Goal: Task Accomplishment & Management: Manage account settings

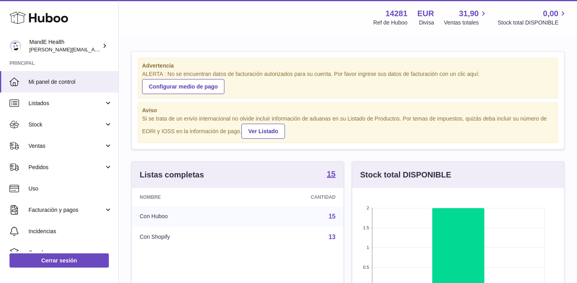
scroll to position [124, 212]
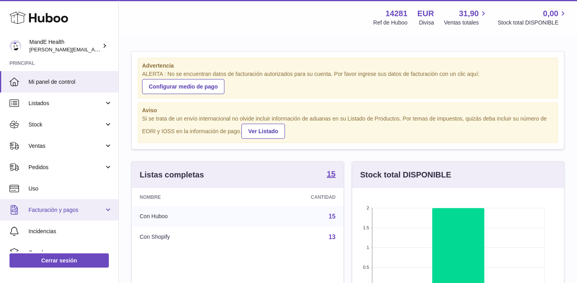
click at [45, 213] on span "Facturación y pagos" at bounding box center [67, 211] width 76 height 8
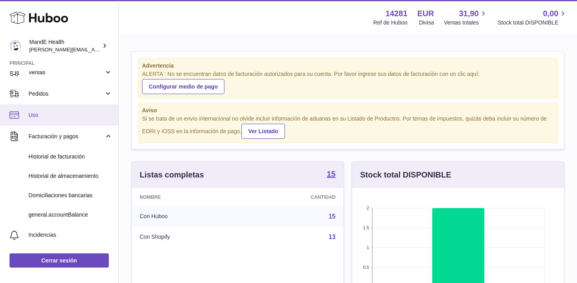
scroll to position [88, 0]
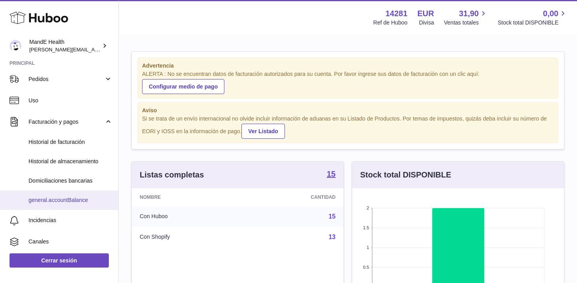
click at [60, 199] on span "general.accountBalance" at bounding box center [71, 201] width 84 height 8
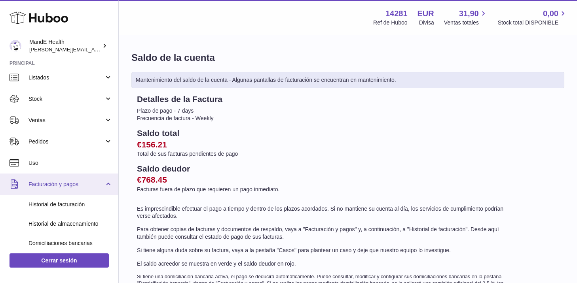
scroll to position [25, 0]
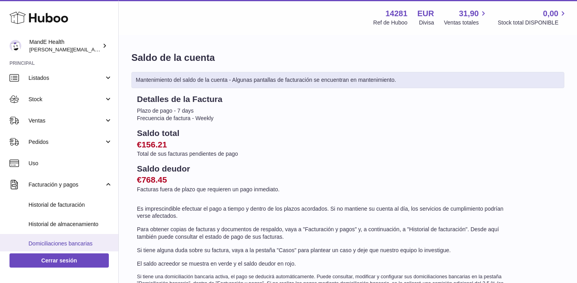
click at [60, 243] on span "Domiciliaciones bancarias" at bounding box center [71, 244] width 84 height 8
